Goal: Navigation & Orientation: Find specific page/section

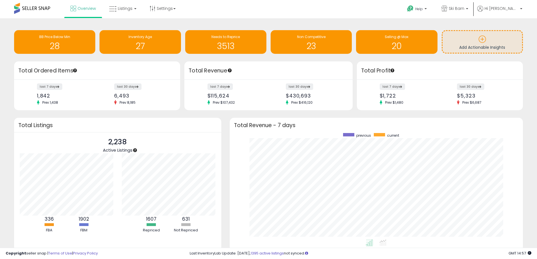
scroll to position [107, 282]
click at [132, 11] on link "Listings" at bounding box center [123, 8] width 36 height 17
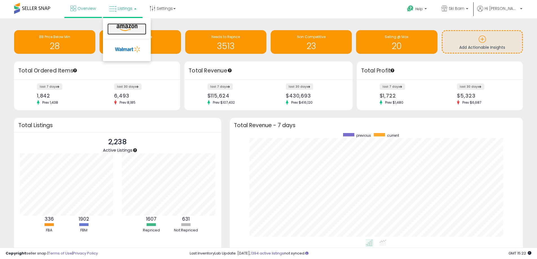
click at [125, 25] on icon at bounding box center [127, 27] width 25 height 7
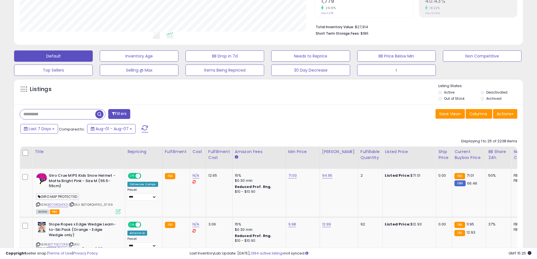
scroll to position [141, 0]
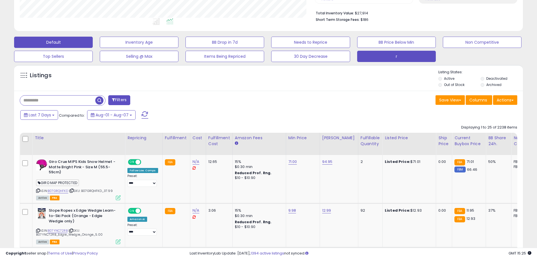
click at [178, 48] on button "r" at bounding box center [139, 42] width 79 height 11
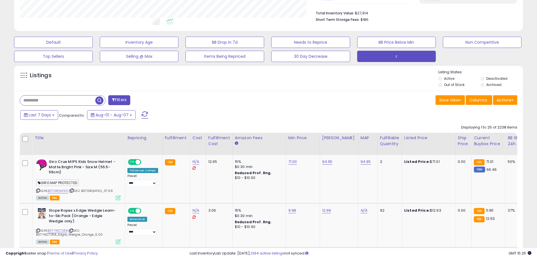
click at [80, 100] on input "text" at bounding box center [57, 101] width 75 height 10
type input "******"
click at [149, 100] on span "button" at bounding box center [148, 100] width 8 height 8
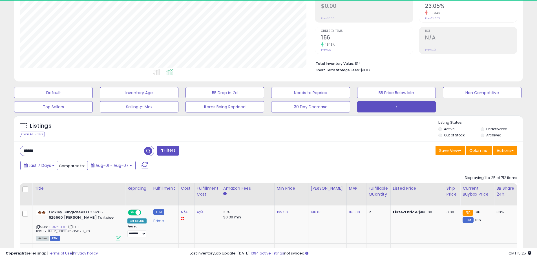
scroll to position [116, 295]
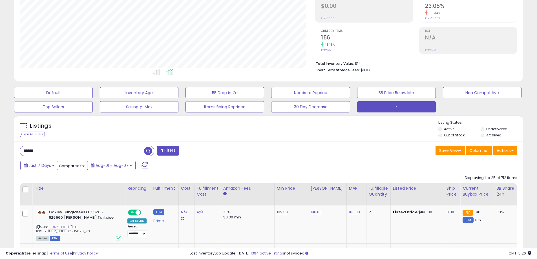
click at [216, 130] on div "Listings Clear All Filters Listing States:" at bounding box center [268, 129] width 509 height 19
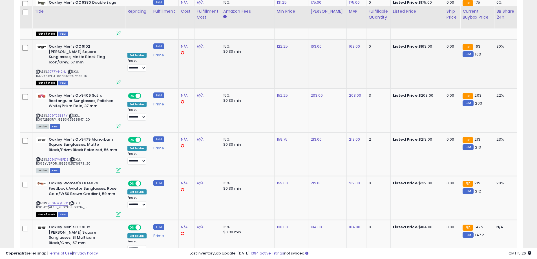
scroll to position [1197, 0]
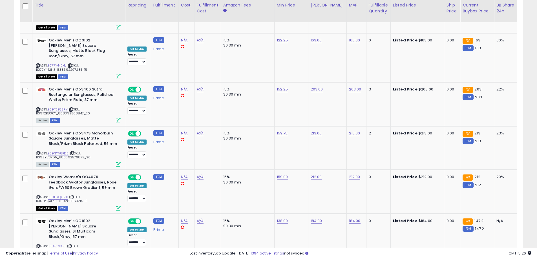
select select "**"
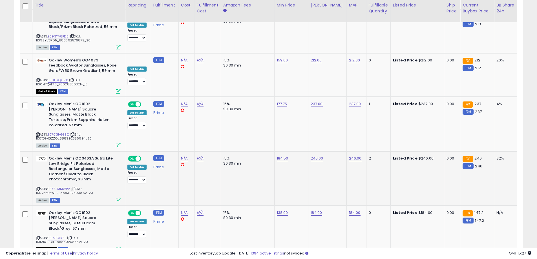
scroll to position [2321, 0]
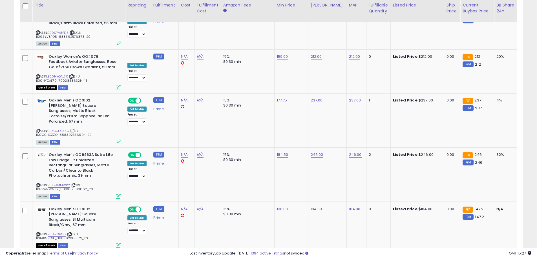
drag, startPoint x: 463, startPoint y: 219, endPoint x: 461, endPoint y: 214, distance: 5.1
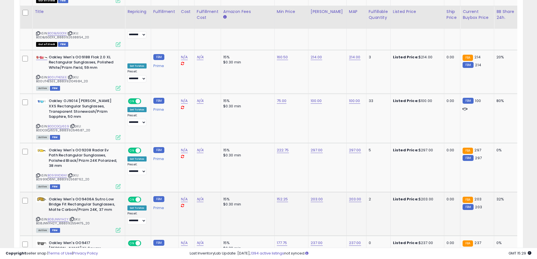
scroll to position [2330, 0]
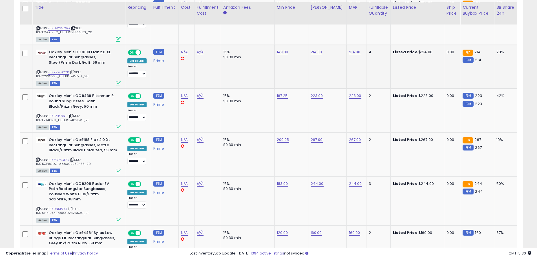
scroll to position [2333, 0]
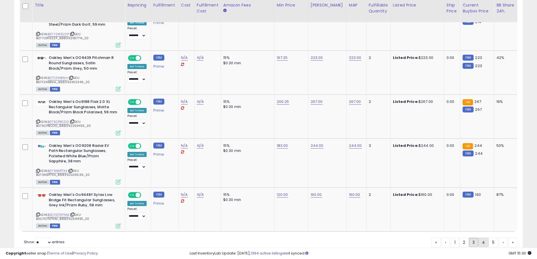
click at [499, 238] on link "4" at bounding box center [503, 243] width 8 height 10
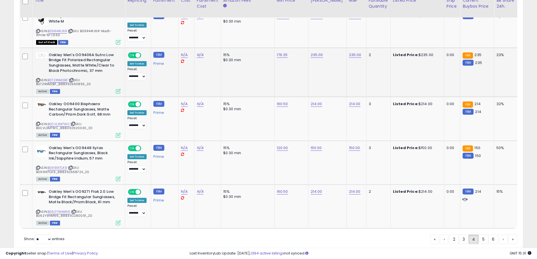
scroll to position [2367, 0]
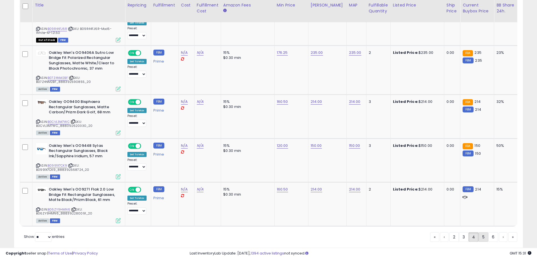
click at [499, 232] on link "5" at bounding box center [503, 237] width 8 height 10
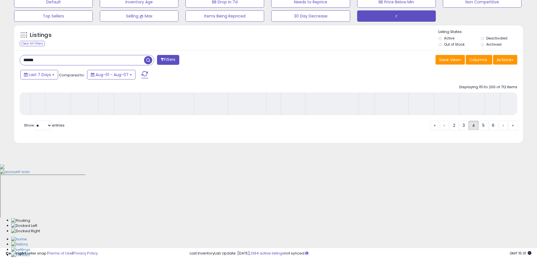
scroll to position [90, 0]
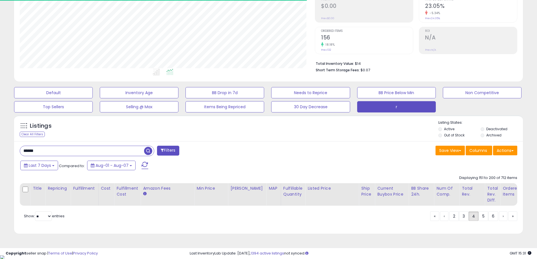
click at [133, 259] on div "Copyright seller snap | Terms of Use | Privacy Policy GMT 15:31 Authorization r…" at bounding box center [268, 253] width 537 height 11
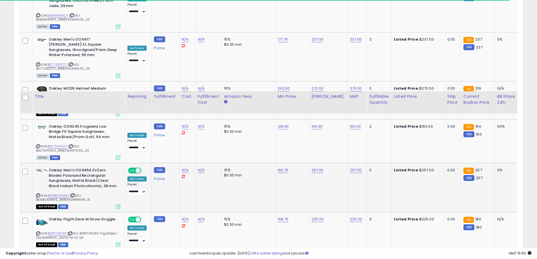
scroll to position [2352, 0]
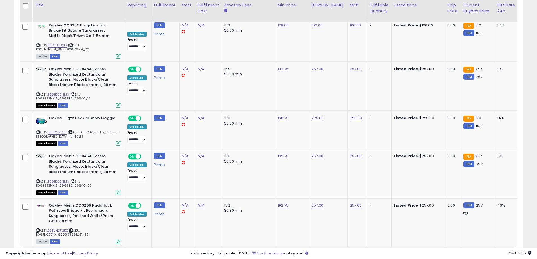
click at [499, 253] on link "6" at bounding box center [503, 258] width 8 height 10
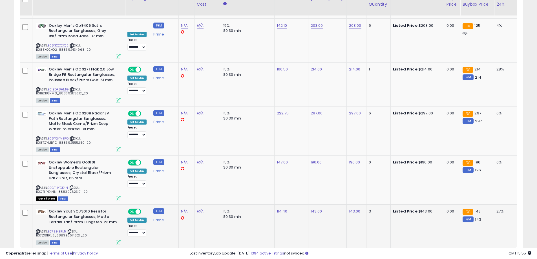
scroll to position [2351, 0]
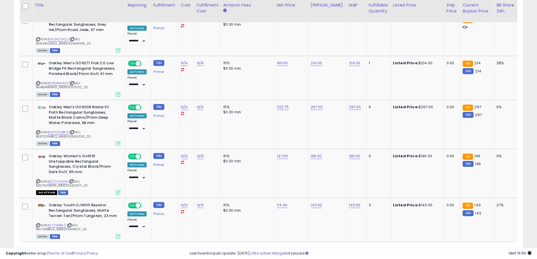
click at [499, 248] on link "7" at bounding box center [503, 253] width 8 height 10
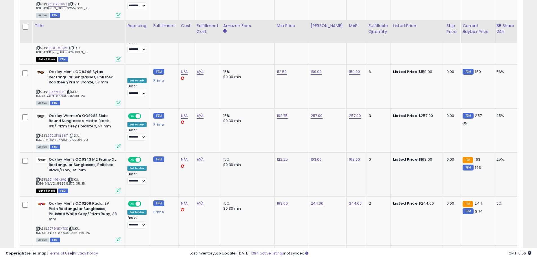
scroll to position [2368, 0]
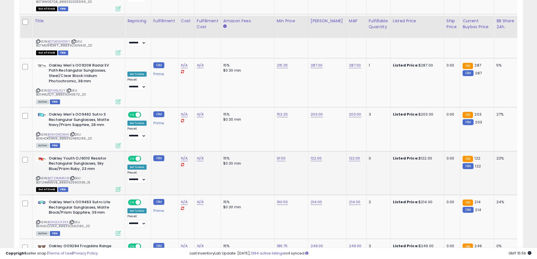
scroll to position [2373, 0]
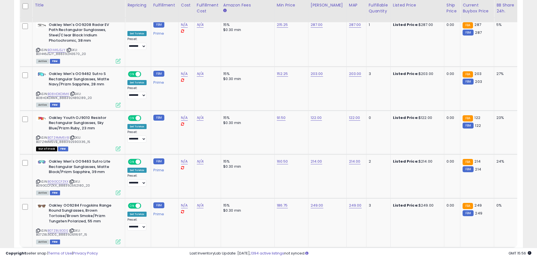
click at [499, 253] on link "9" at bounding box center [503, 258] width 8 height 10
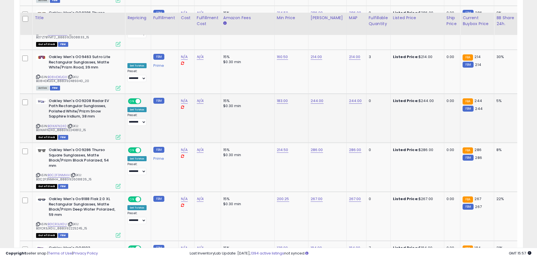
scroll to position [2361, 0]
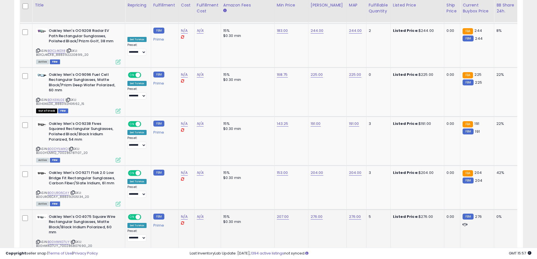
scroll to position [2378, 0]
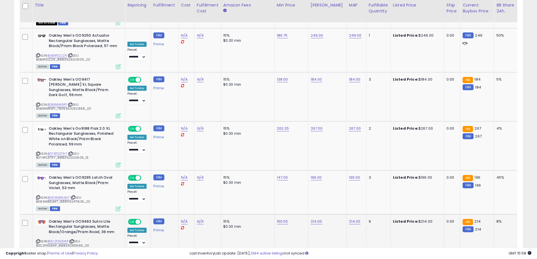
scroll to position [2356, 0]
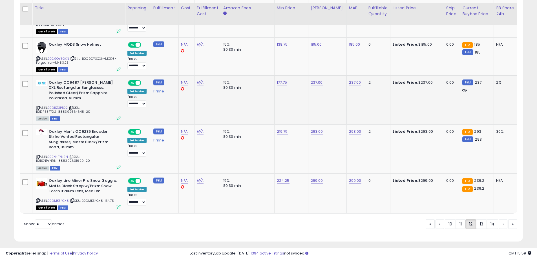
scroll to position [2133, 0]
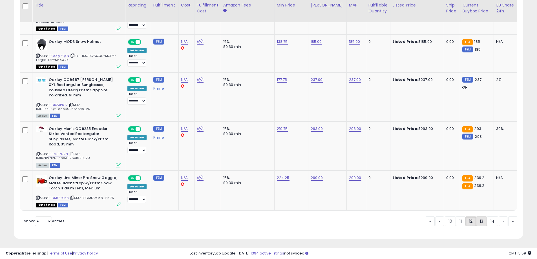
click at [499, 221] on link "13" at bounding box center [503, 221] width 8 height 10
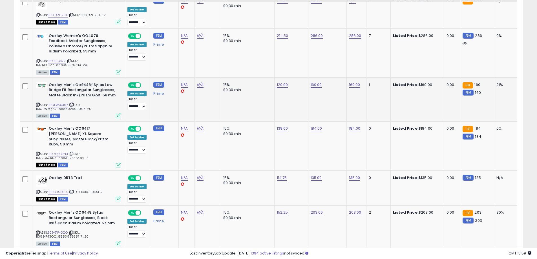
scroll to position [2345, 0]
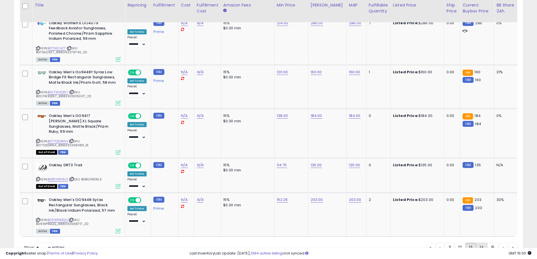
click at [499, 243] on link "14" at bounding box center [503, 248] width 8 height 10
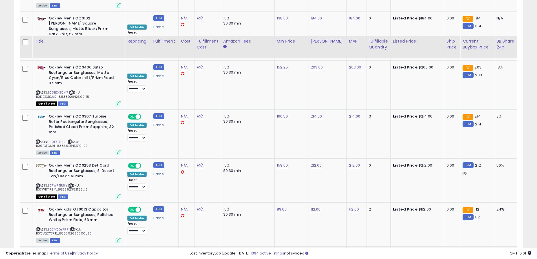
scroll to position [2340, 0]
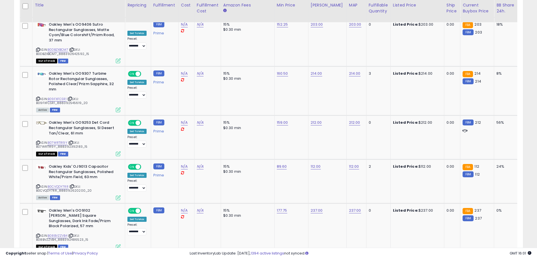
click at [508, 258] on link "15" at bounding box center [512, 263] width 9 height 10
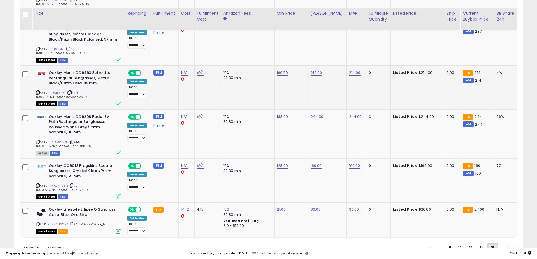
scroll to position [623, 0]
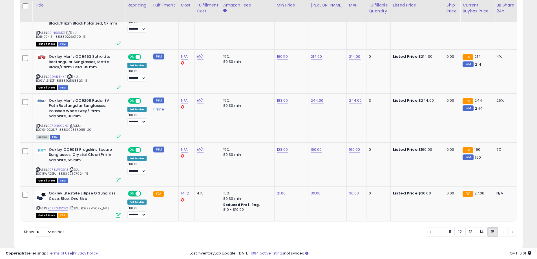
click at [500, 227] on div "« ‹ 11 12 13 14 15 › »" at bounding box center [471, 232] width 91 height 11
click at [512, 227] on div "« ‹ 11 12 13 14 15 › »" at bounding box center [471, 232] width 91 height 11
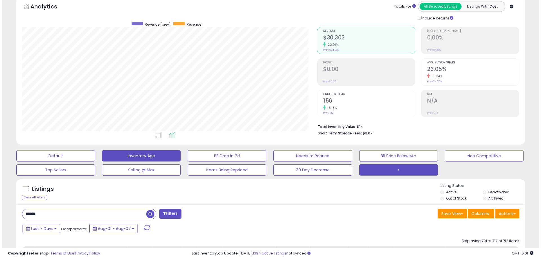
scroll to position [47, 0]
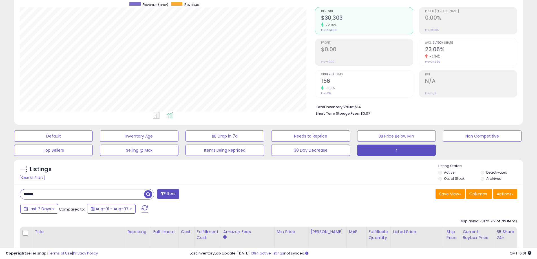
click at [118, 189] on div "******" at bounding box center [87, 194] width 134 height 10
click at [103, 196] on input "******" at bounding box center [82, 194] width 124 height 10
type input "*******"
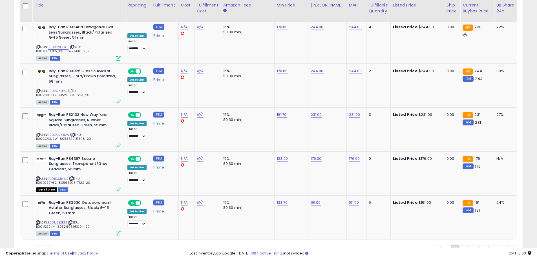
scroll to position [2304, 0]
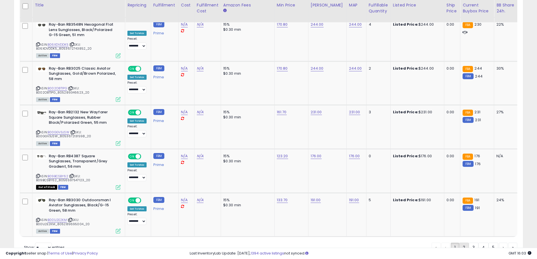
click at [478, 243] on link "2" at bounding box center [483, 248] width 10 height 10
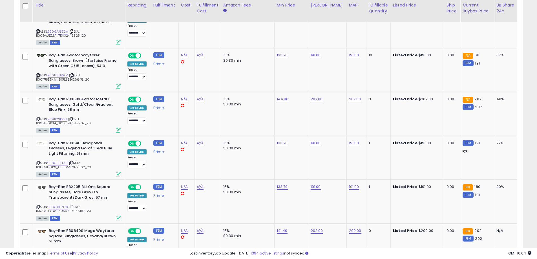
scroll to position [2330, 0]
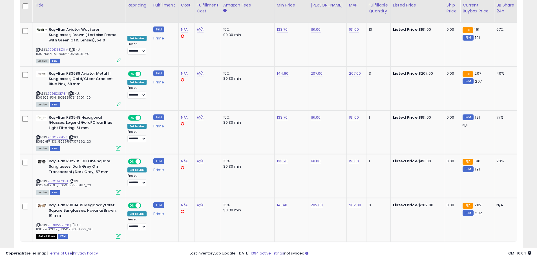
click at [488, 248] on link "3" at bounding box center [493, 253] width 10 height 10
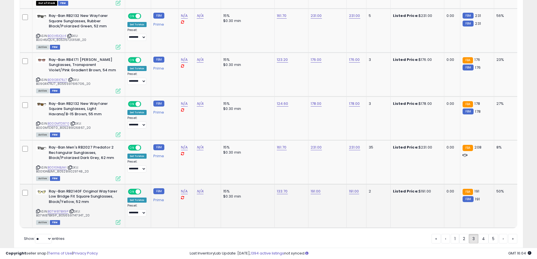
scroll to position [2298, 0]
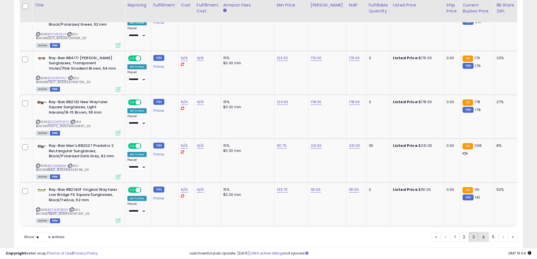
click at [499, 232] on link "4" at bounding box center [503, 237] width 8 height 10
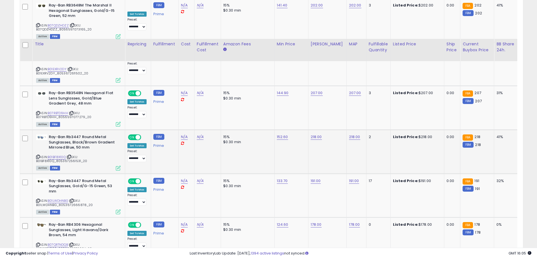
scroll to position [2309, 0]
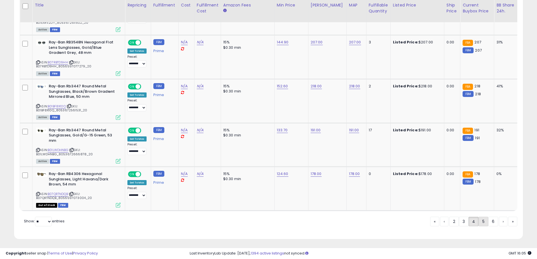
click at [499, 223] on link "5" at bounding box center [503, 222] width 8 height 10
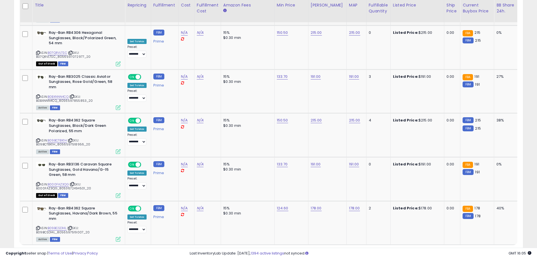
scroll to position [2314, 0]
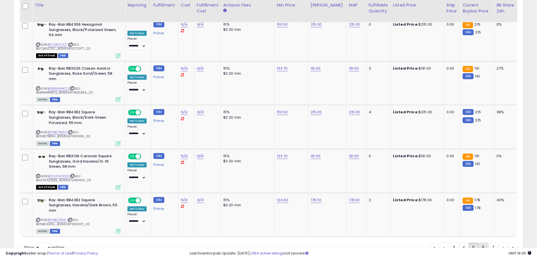
click at [499, 243] on link "6" at bounding box center [503, 248] width 8 height 10
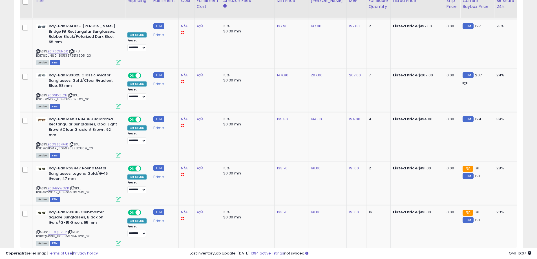
scroll to position [2330, 0]
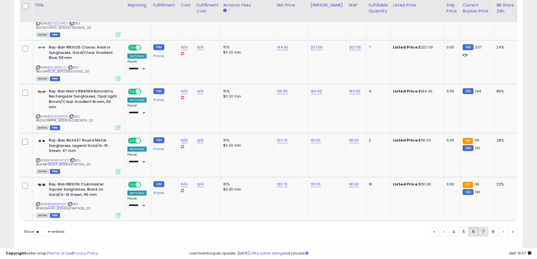
click at [499, 227] on link "7" at bounding box center [503, 232] width 8 height 10
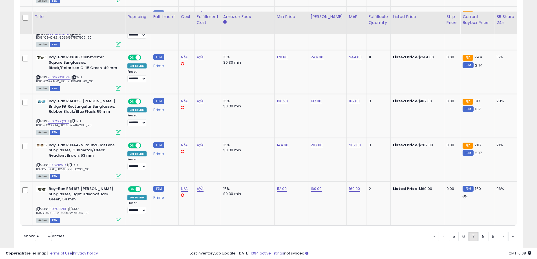
scroll to position [2283, 0]
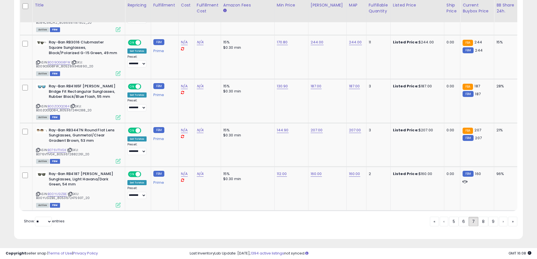
drag, startPoint x: 485, startPoint y: 219, endPoint x: 436, endPoint y: 205, distance: 51.5
click at [499, 219] on link "8" at bounding box center [503, 222] width 8 height 10
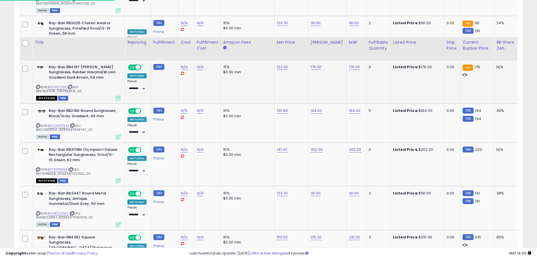
scroll to position [2288, 0]
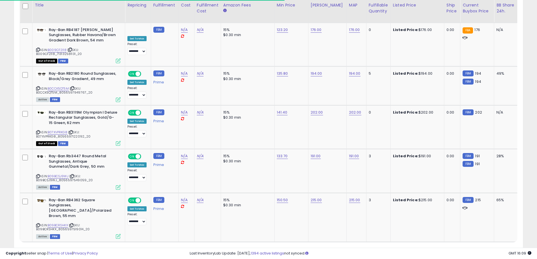
click at [499, 248] on link "9" at bounding box center [503, 253] width 8 height 10
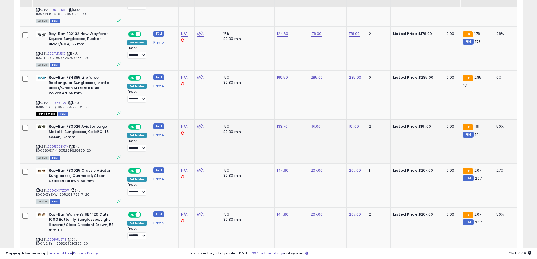
scroll to position [2330, 0]
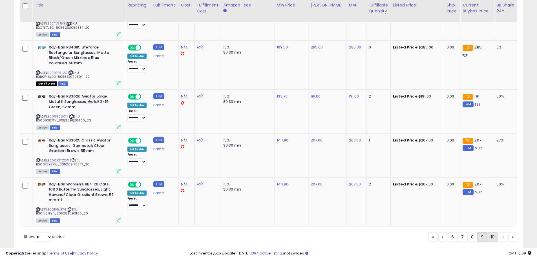
click at [508, 232] on link "10" at bounding box center [512, 237] width 9 height 10
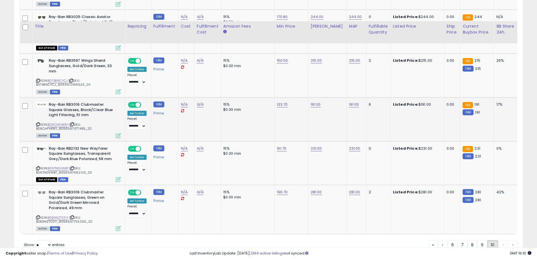
scroll to position [1339, 0]
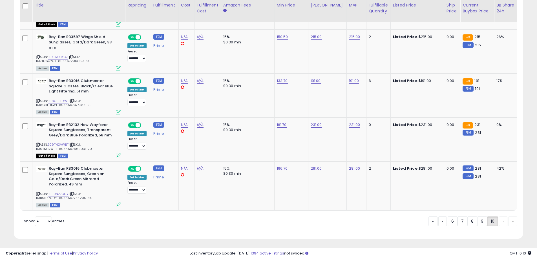
drag, startPoint x: 500, startPoint y: 221, endPoint x: 503, endPoint y: 221, distance: 3.7
click at [500, 221] on div "« ‹ 6 7 8 9 10 › »" at bounding box center [472, 221] width 89 height 11
click at [513, 220] on div "« ‹ 6 7 8 9 10 › »" at bounding box center [472, 221] width 89 height 11
click at [502, 221] on div "« ‹ 6 7 8 9 10 › »" at bounding box center [472, 221] width 89 height 11
click at [511, 222] on div "« ‹ 6 7 8 9 10 › »" at bounding box center [472, 221] width 89 height 11
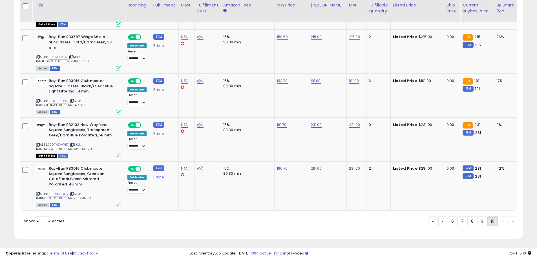
click at [502, 219] on div "« ‹ 6 7 8 9 10 › »" at bounding box center [472, 221] width 89 height 11
click at [511, 219] on div "« ‹ 6 7 8 9 10 › »" at bounding box center [472, 221] width 89 height 11
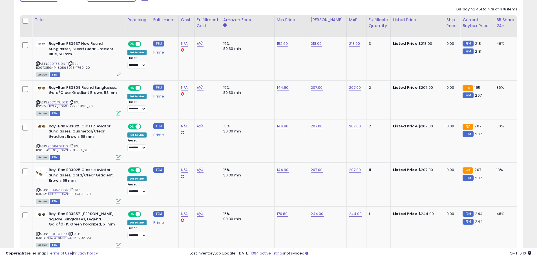
scroll to position [0, 0]
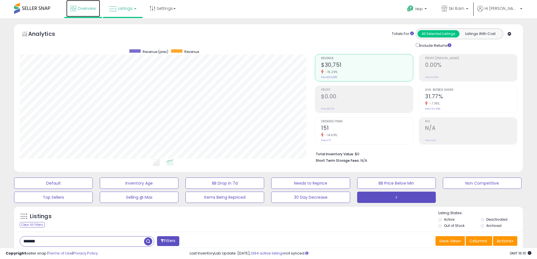
click at [82, 10] on span "Overview" at bounding box center [86, 9] width 18 height 6
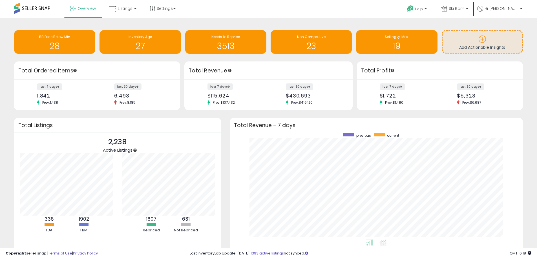
scroll to position [281656, 281480]
